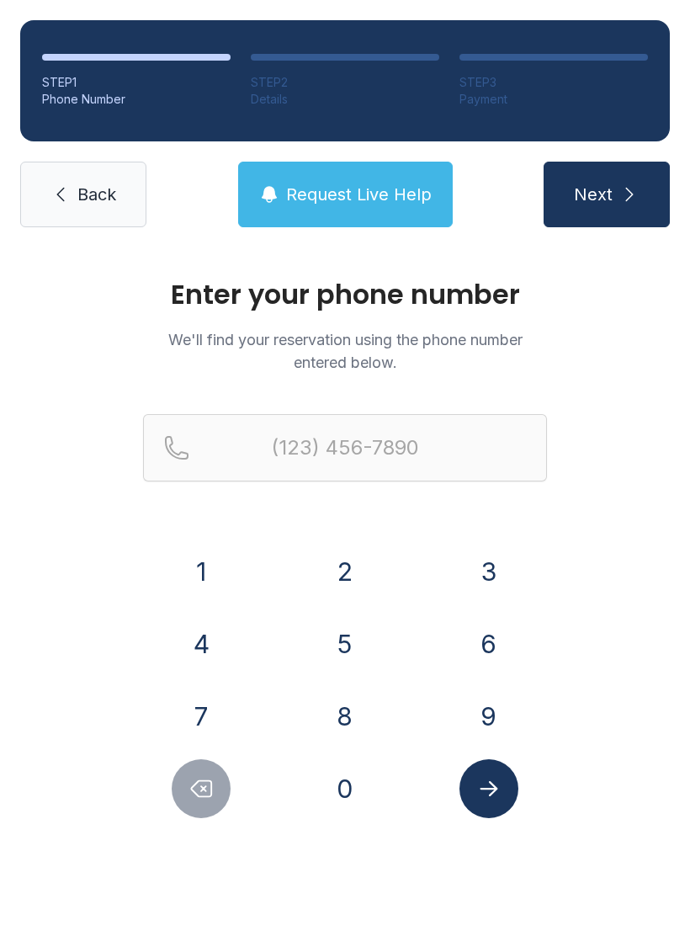
click at [341, 720] on button "8" at bounding box center [345, 716] width 59 height 59
click at [487, 634] on button "6" at bounding box center [488, 643] width 59 height 59
click at [197, 647] on button "4" at bounding box center [201, 643] width 59 height 59
click at [483, 705] on button "9" at bounding box center [488, 716] width 59 height 59
click at [342, 784] on button "0" at bounding box center [345, 788] width 59 height 59
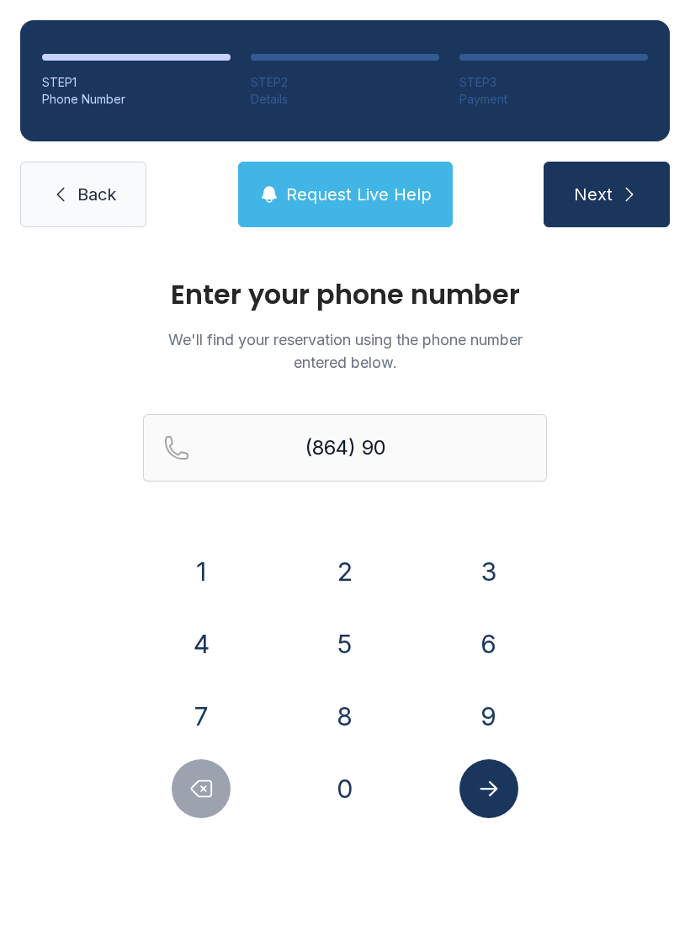
click at [492, 554] on button "3" at bounding box center [488, 571] width 59 height 59
click at [476, 644] on button "6" at bounding box center [488, 643] width 59 height 59
click at [348, 565] on button "2" at bounding box center [345, 571] width 59 height 59
click at [497, 645] on button "6" at bounding box center [488, 643] width 59 height 59
click at [341, 644] on button "5" at bounding box center [345, 643] width 59 height 59
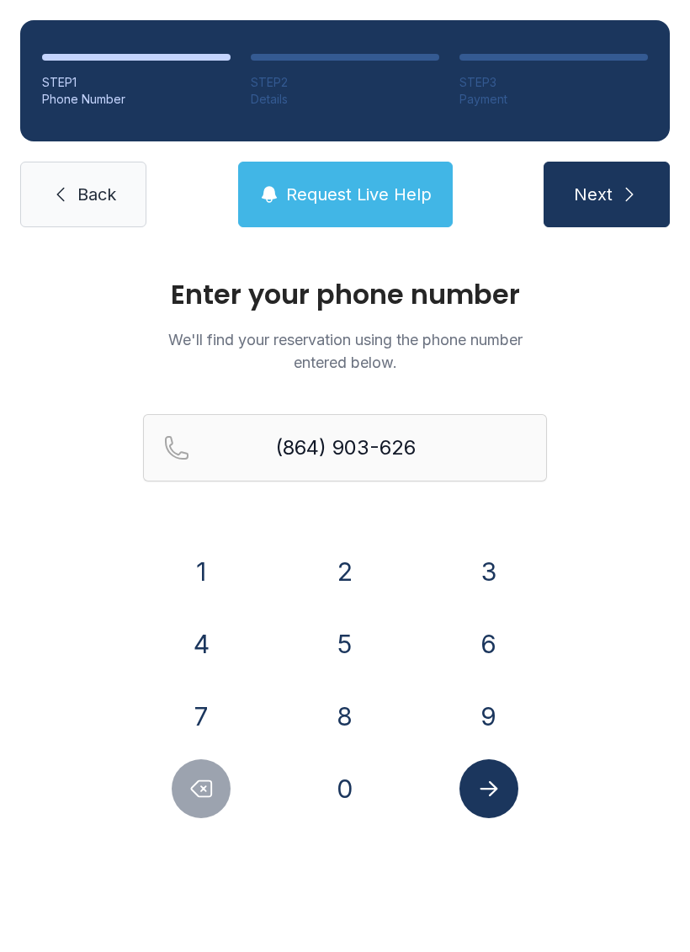
type input "[PHONE_NUMBER]"
click at [489, 799] on icon "Submit lookup form" at bounding box center [488, 788] width 25 height 25
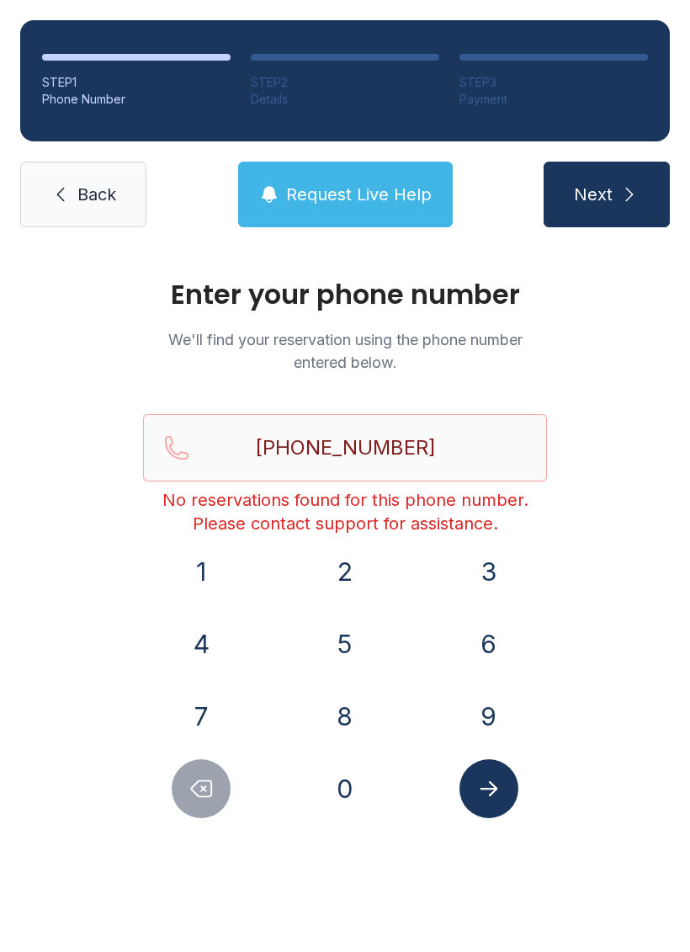
click at [401, 188] on span "Request Live Help" at bounding box center [359, 195] width 146 height 24
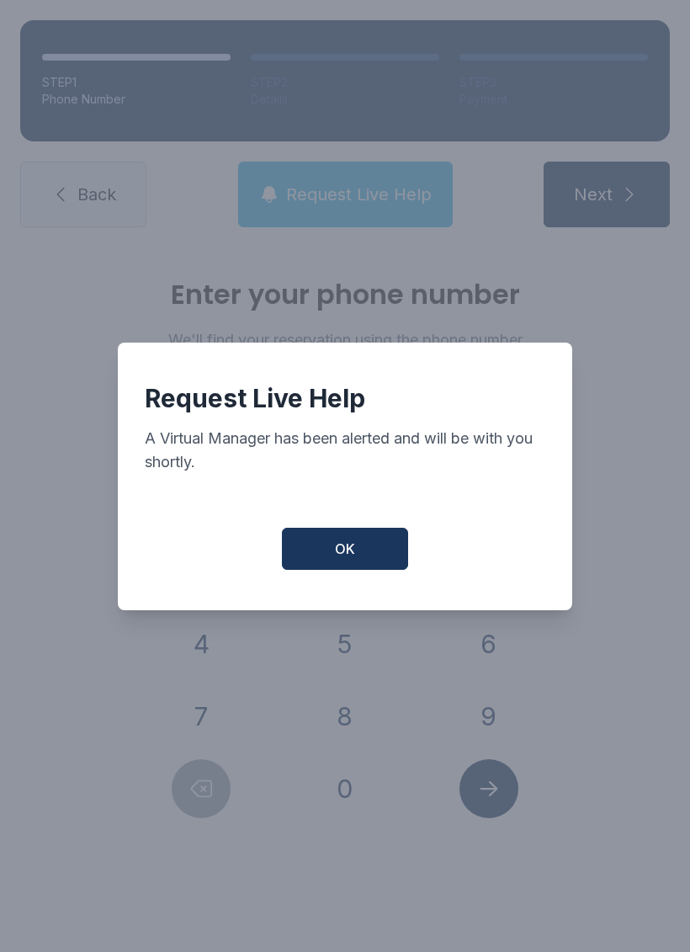
click at [377, 545] on button "OK" at bounding box center [345, 549] width 126 height 42
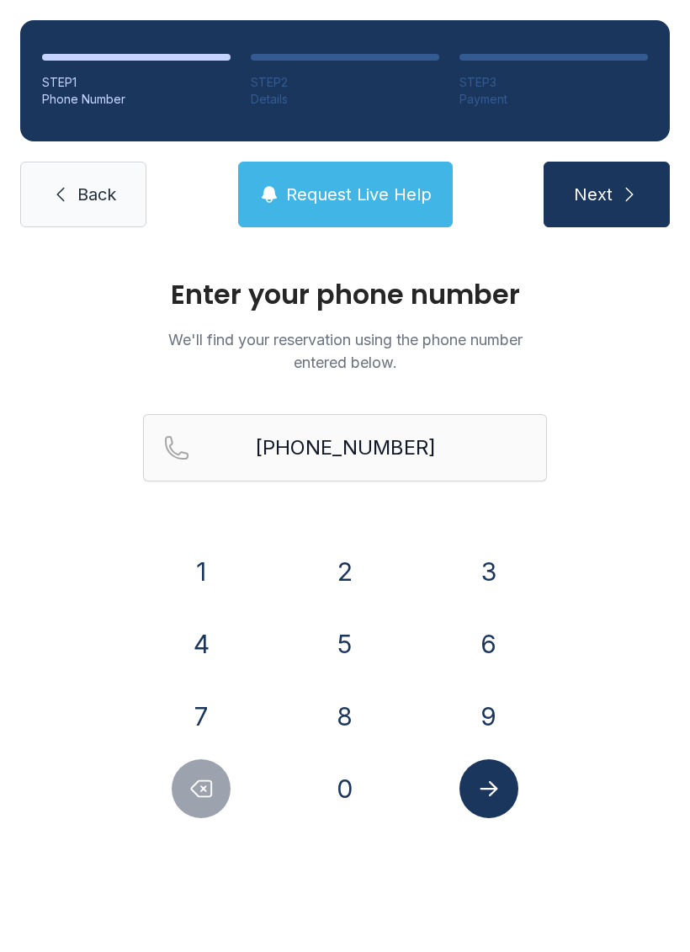
click at [490, 810] on button "Submit lookup form" at bounding box center [488, 788] width 59 height 59
